Goal: Task Accomplishment & Management: Manage account settings

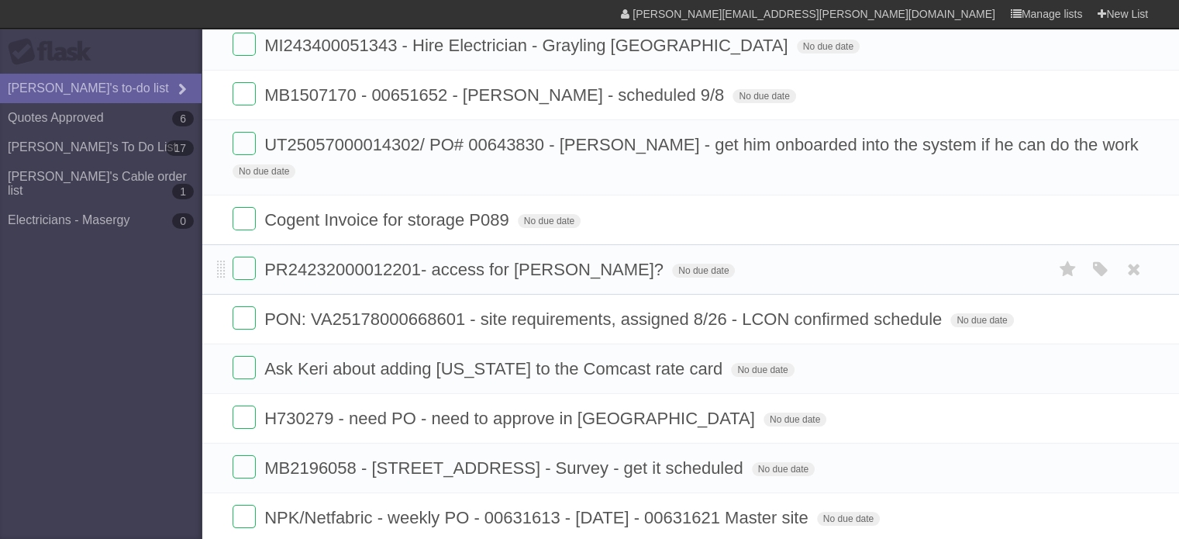
scroll to position [233, 0]
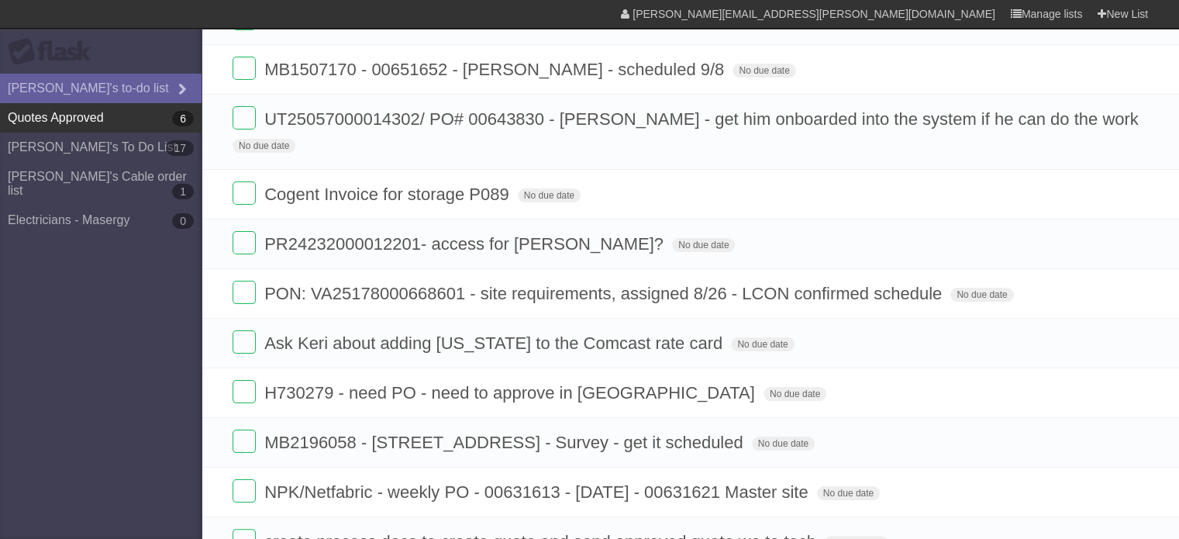
click at [102, 118] on link "Quotes Approved 6" at bounding box center [101, 117] width 202 height 29
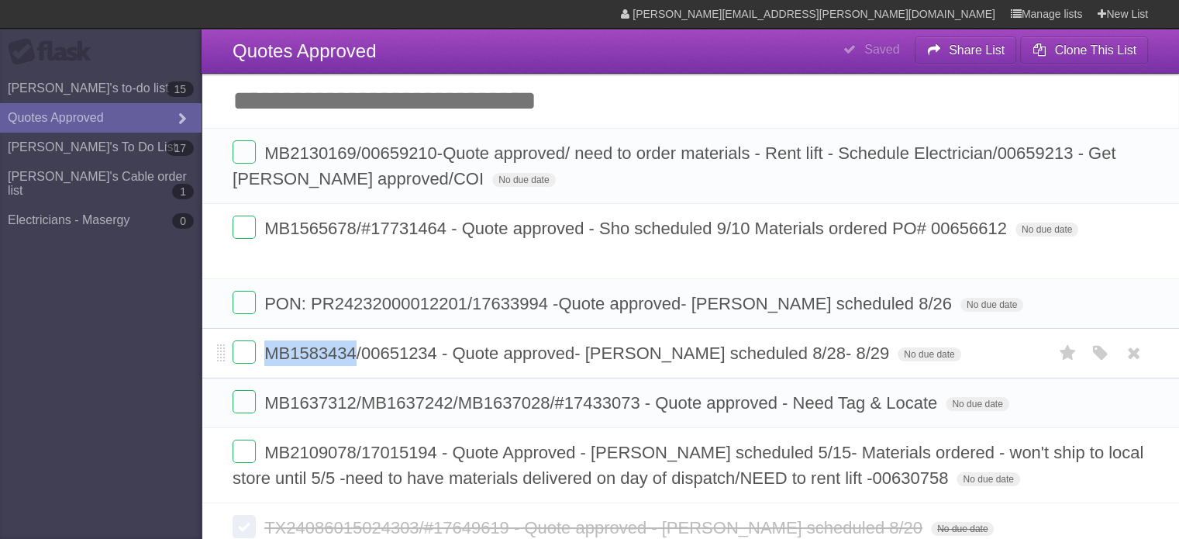
drag, startPoint x: 353, startPoint y: 349, endPoint x: 271, endPoint y: 346, distance: 83.0
click at [271, 346] on span "MB1583434/00651234 - Quote approved- [PERSON_NAME] scheduled 8/28- 8/29" at bounding box center [578, 352] width 629 height 19
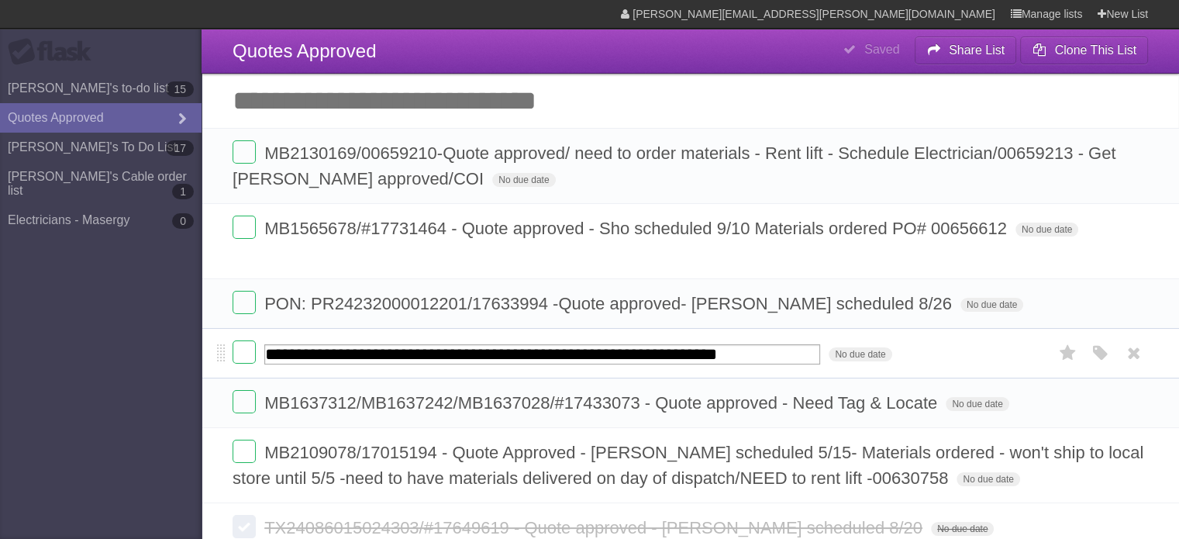
click at [333, 354] on input "**********" at bounding box center [542, 354] width 556 height 20
drag, startPoint x: 357, startPoint y: 351, endPoint x: 271, endPoint y: 354, distance: 86.1
click at [271, 354] on input "**********" at bounding box center [542, 354] width 556 height 20
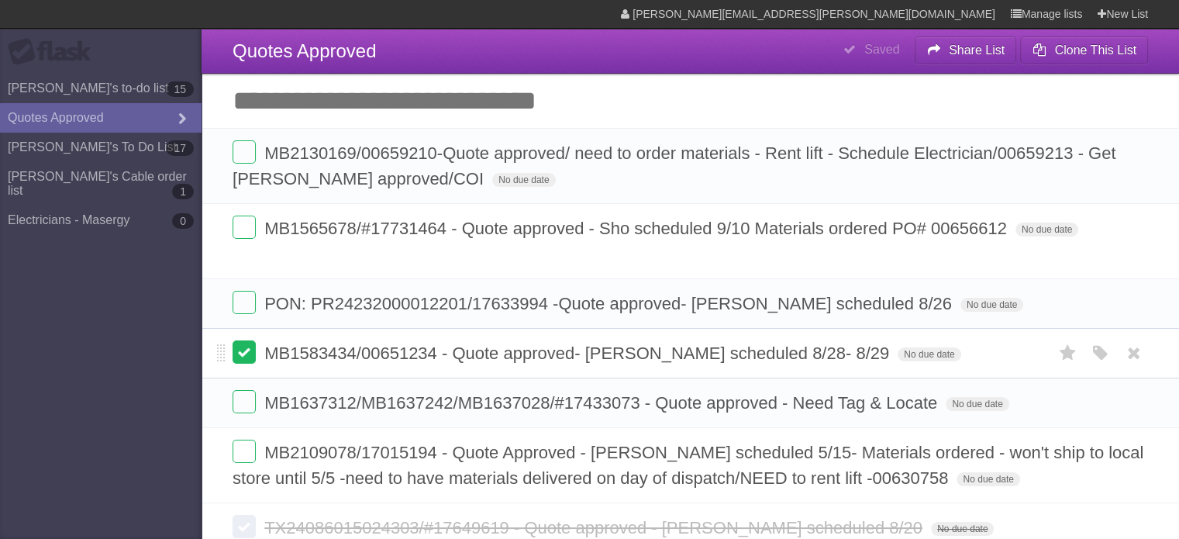
click at [246, 346] on label at bounding box center [244, 351] width 23 height 23
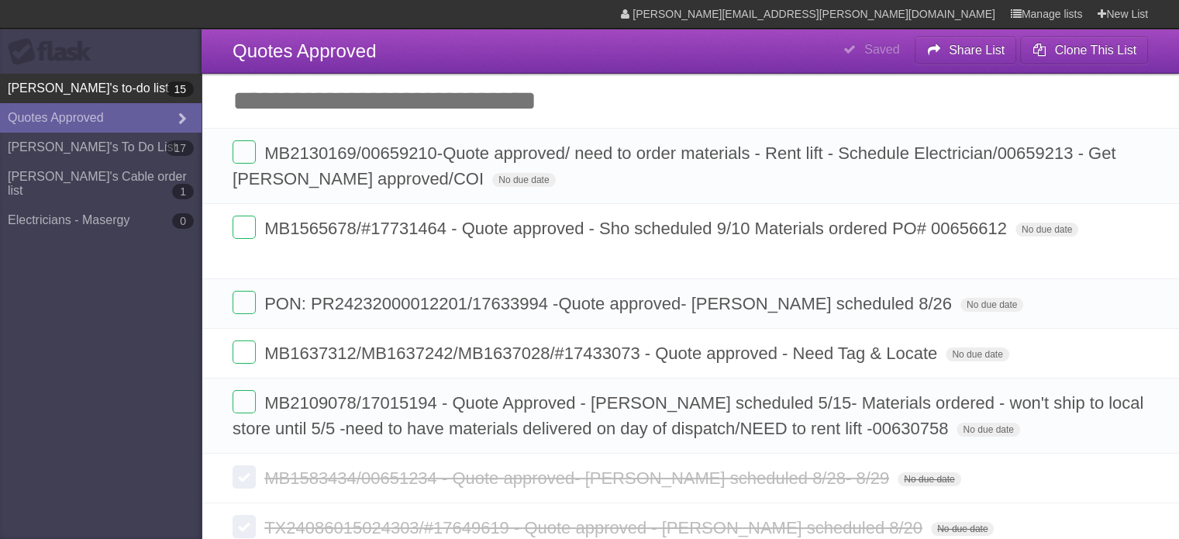
click at [67, 89] on link "[PERSON_NAME]'s to-do list 15" at bounding box center [101, 88] width 202 height 29
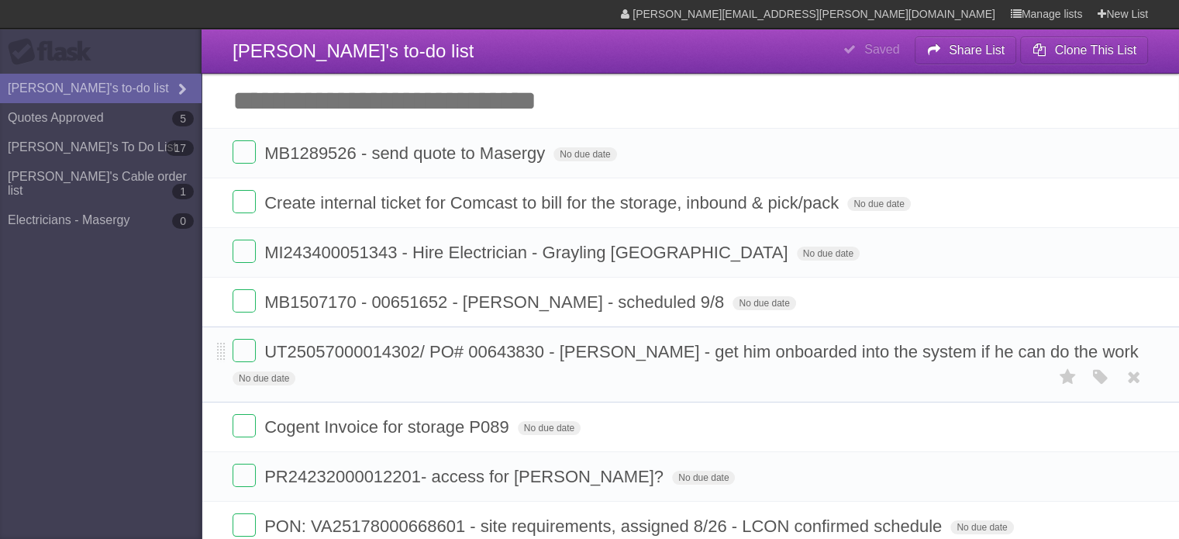
drag, startPoint x: 634, startPoint y: 378, endPoint x: 602, endPoint y: 392, distance: 34.7
click at [632, 378] on li "UT25057000014302/ PO# 00643830 - [PERSON_NAME] - get him onboarded into the sys…" at bounding box center [690, 364] width 977 height 76
